Goal: Task Accomplishment & Management: Manage account settings

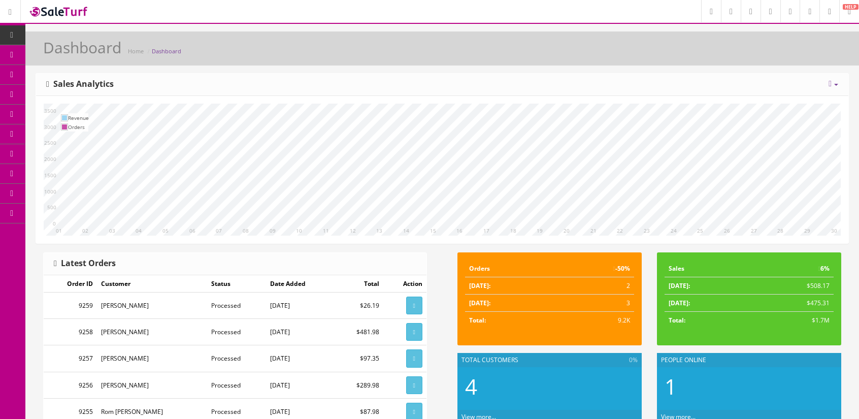
click at [45, 49] on link "Products" at bounding box center [78, 55] width 107 height 20
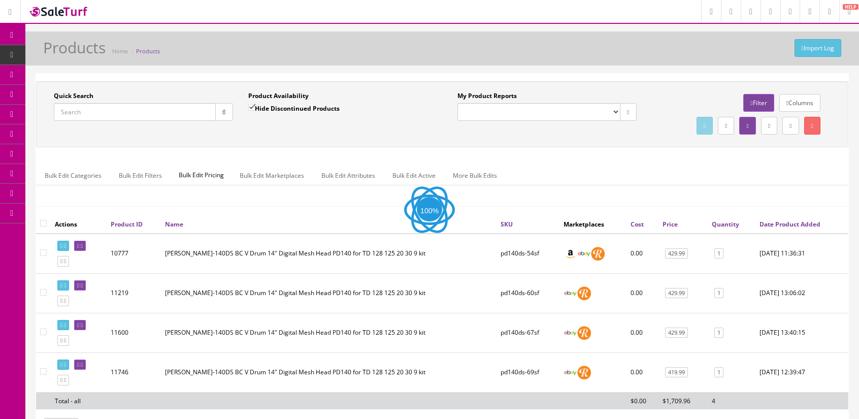
click at [151, 116] on input "Quick Search" at bounding box center [135, 112] width 162 height 18
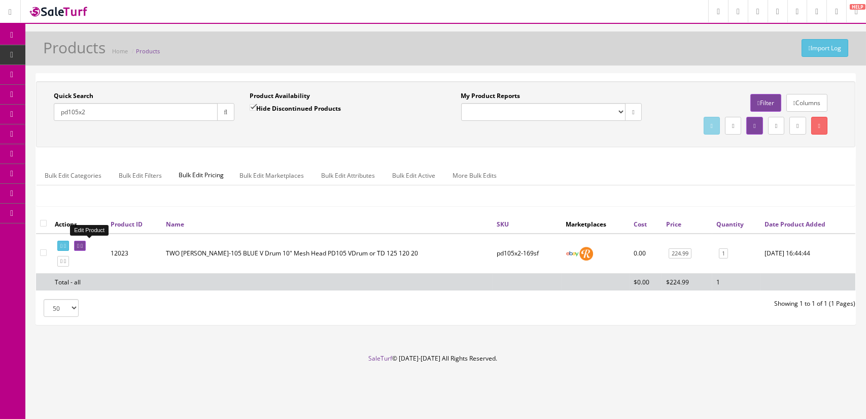
type input "pd105x2"
click at [86, 241] on link at bounding box center [80, 246] width 12 height 11
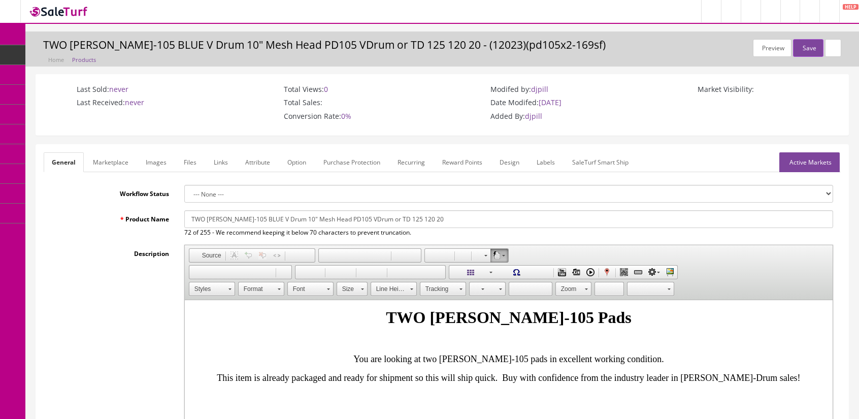
scroll to position [152, 0]
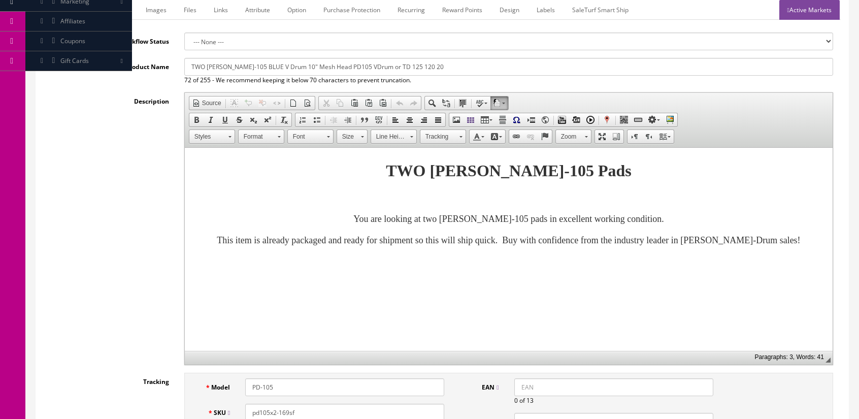
click at [574, 168] on strong "TWO Roland PD-105 Pads" at bounding box center [508, 170] width 246 height 18
click at [510, 220] on font "You are looking at two Roland PD-105 pads in excellent working condition." at bounding box center [508, 219] width 311 height 10
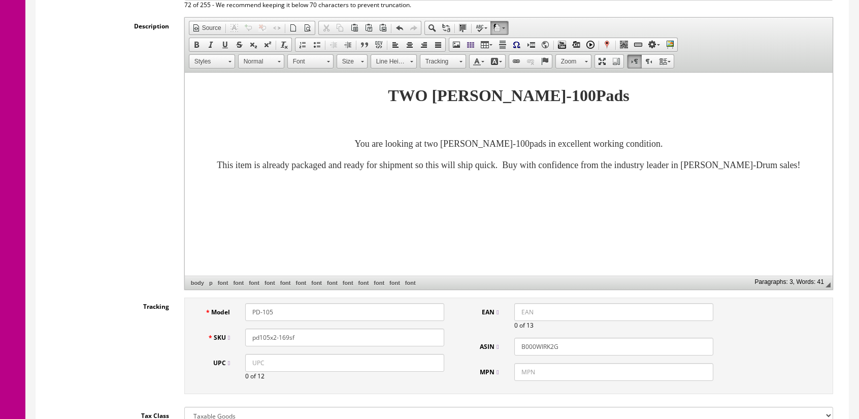
scroll to position [102, 0]
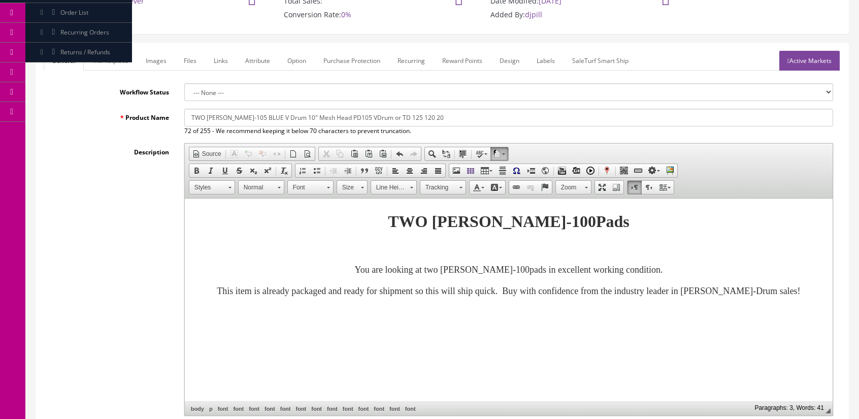
click at [111, 58] on link "Marketplace" at bounding box center [111, 61] width 52 height 20
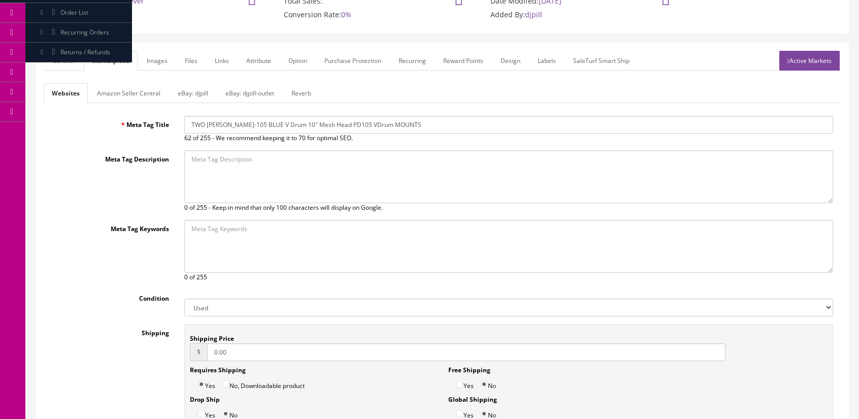
click at [248, 120] on input "TWO Roland PD-105 BLUE V Drum 10" Mesh Head PD105 VDrum MOUNTS" at bounding box center [508, 125] width 649 height 18
click at [350, 123] on input "TWO Roland PD-100 BLUE V Drum 10" Mesh Head PD105 VDrum MOUNTS" at bounding box center [508, 125] width 649 height 18
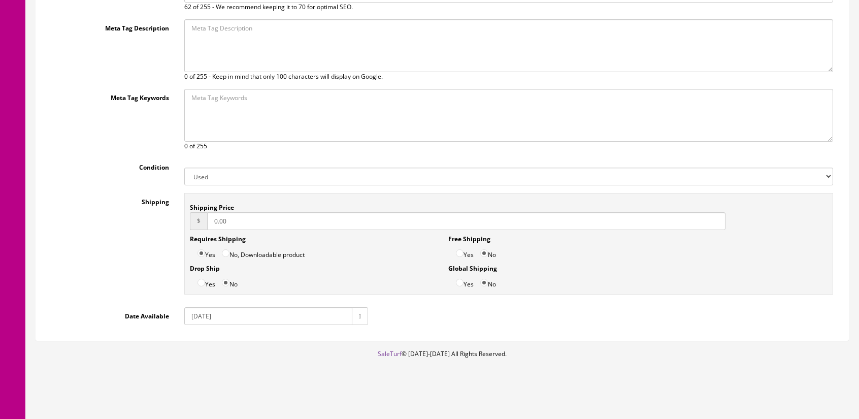
scroll to position [0, 0]
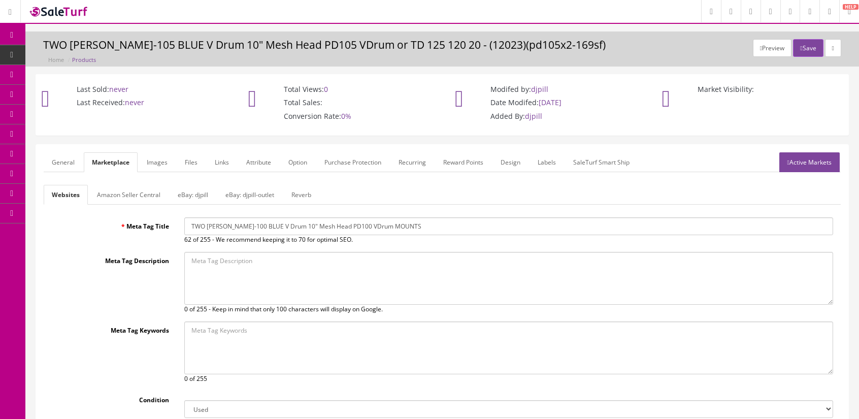
type input "TWO Roland PD-100 BLUE V Drum 10" Mesh Head PD100 VDrum MOUNTS"
click at [151, 190] on link "Amazon Seller Central" at bounding box center [129, 195] width 80 height 20
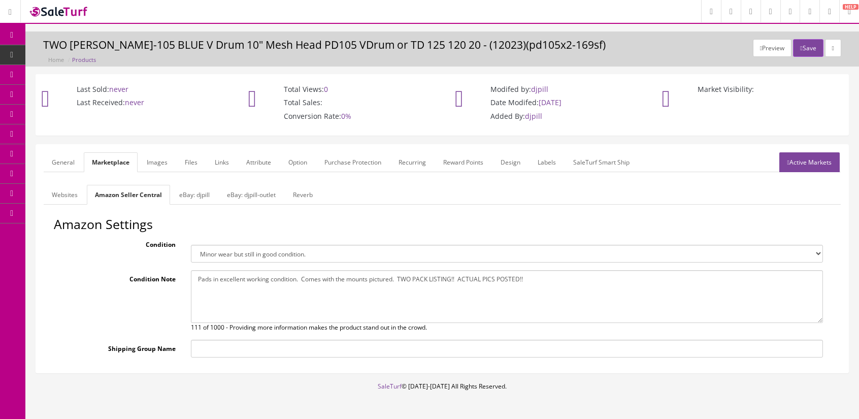
click at [306, 196] on link "Reverb" at bounding box center [303, 195] width 36 height 20
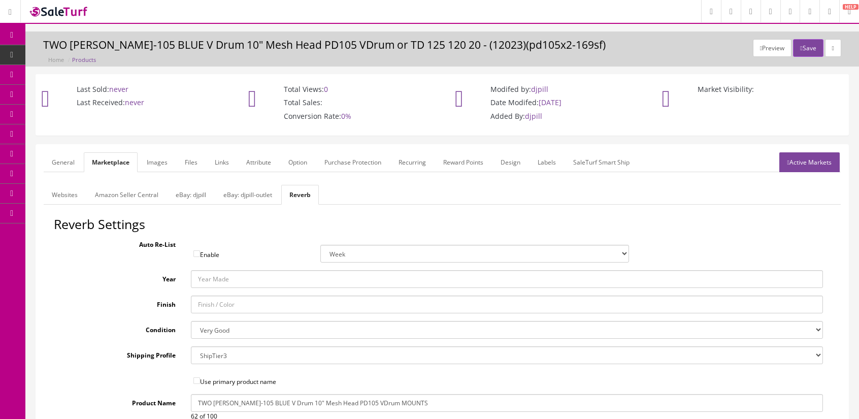
scroll to position [102, 0]
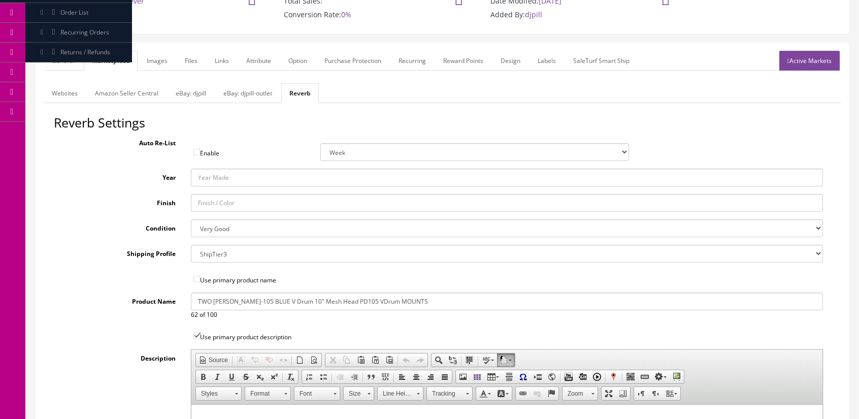
click at [253, 299] on input "TWO Roland PD-105 BLUE V Drum 10" Mesh Head PD105 VDrum MOUNTS" at bounding box center [507, 301] width 632 height 18
click at [357, 297] on input "TWO Roland PD-100 BLUE V Drum 10" Mesh Head PD105 VDrum MOUNTS" at bounding box center [507, 301] width 632 height 18
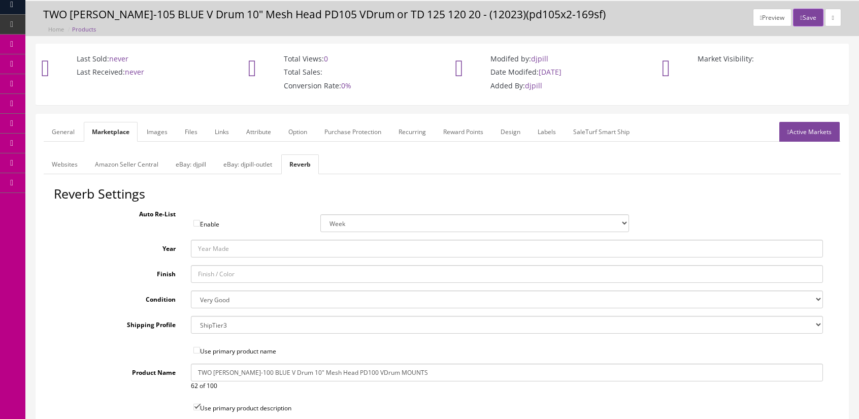
scroll to position [0, 0]
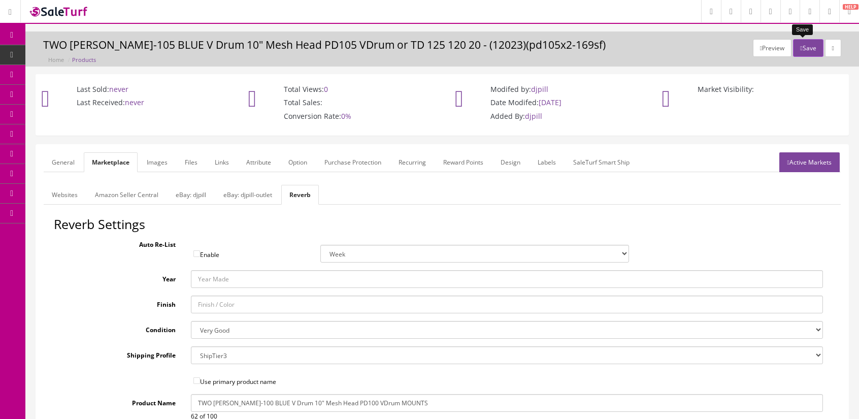
type input "TWO Roland PD-100 BLUE V Drum 10" Mesh Head PD100 VDrum MOUNTS"
click at [804, 42] on button "Save" at bounding box center [808, 48] width 30 height 18
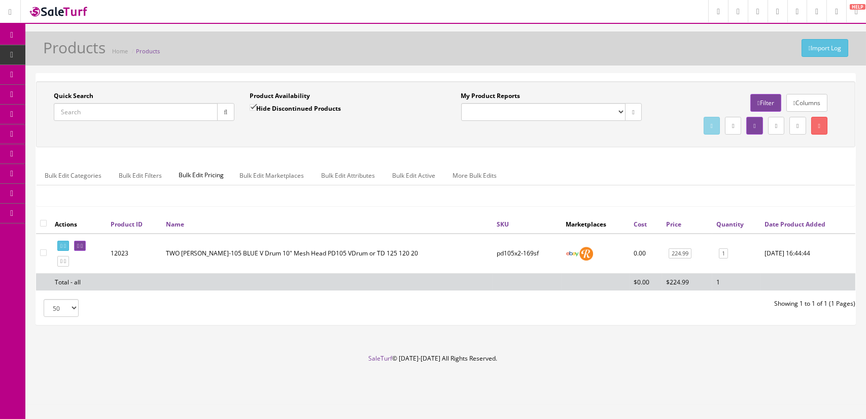
click at [169, 116] on input "Quick Search" at bounding box center [136, 112] width 164 height 18
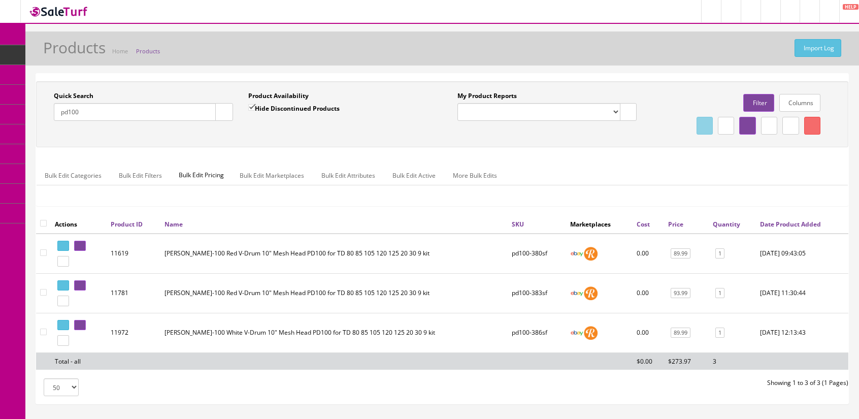
click at [169, 116] on input "pd100" at bounding box center [135, 112] width 162 height 18
type input "pd100"
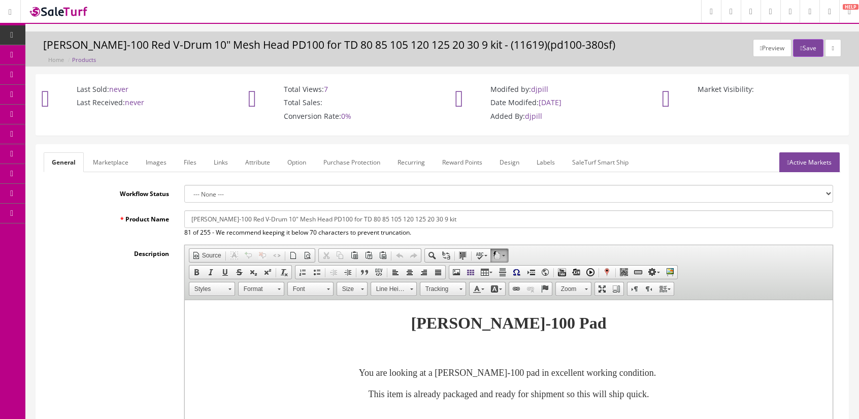
click at [152, 160] on link "Images" at bounding box center [156, 162] width 37 height 20
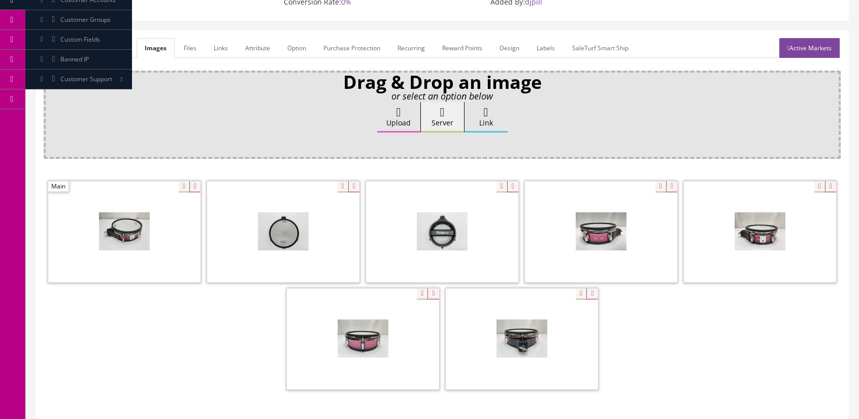
scroll to position [203, 0]
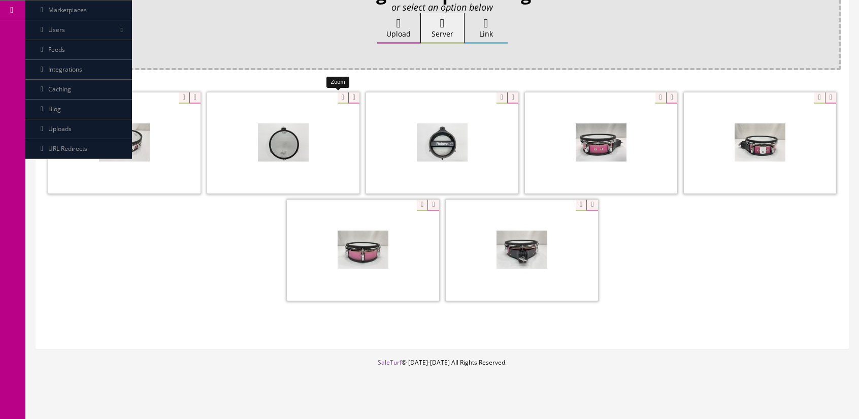
click at [339, 92] on div at bounding box center [283, 143] width 152 height 102
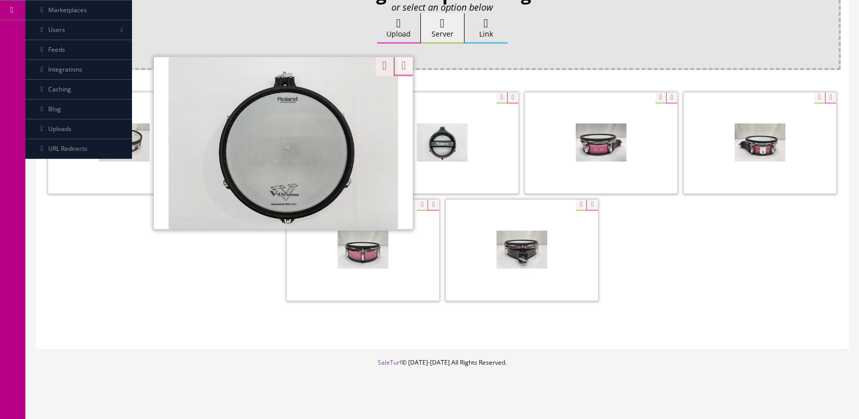
click at [165, 361] on footer "SaleTurf © [DATE]-[DATE] All Rights Reserved." at bounding box center [441, 383] width 833 height 51
